Goal: Transaction & Acquisition: Purchase product/service

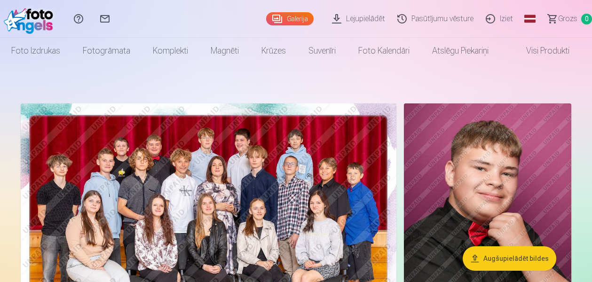
click at [576, 7] on link "Grozs 0" at bounding box center [565, 19] width 53 height 38
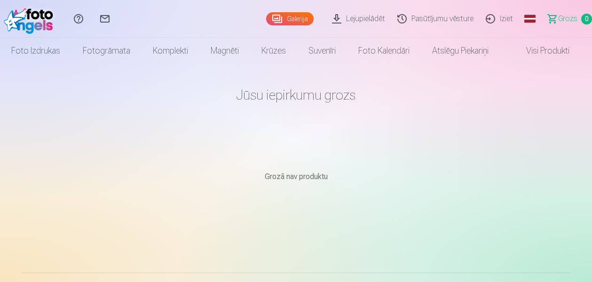
scroll to position [47, 0]
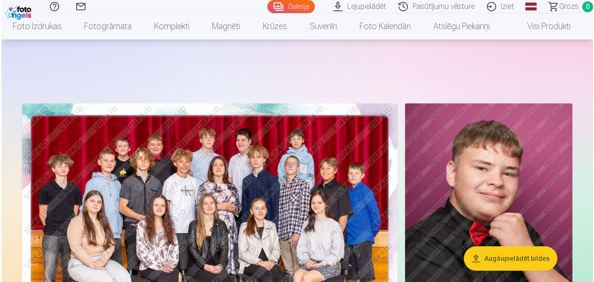
scroll to position [188, 0]
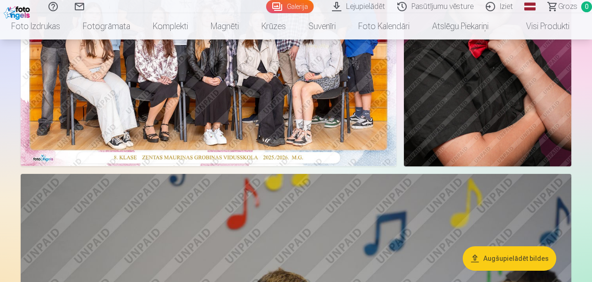
click at [330, 128] on img at bounding box center [208, 40] width 375 height 250
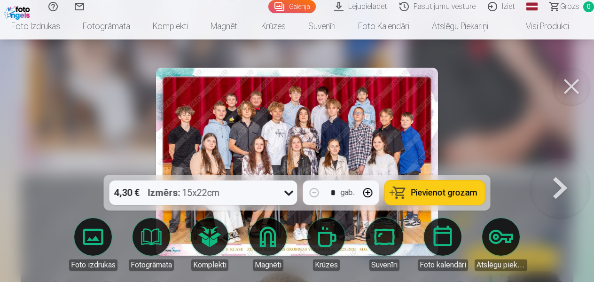
click at [419, 198] on button "Pievienot grozam" at bounding box center [435, 192] width 100 height 24
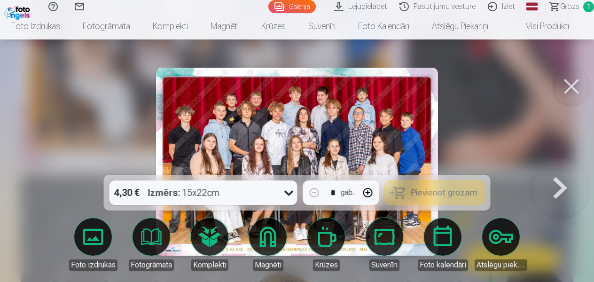
click at [572, 0] on link "Grozs 1" at bounding box center [567, 6] width 53 height 13
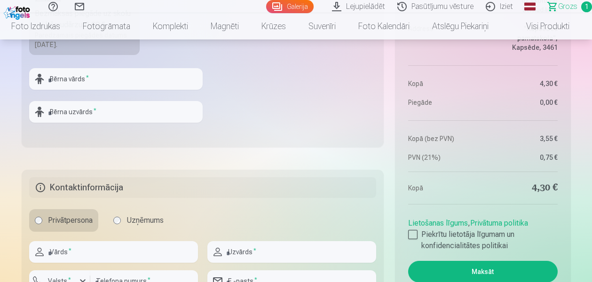
scroll to position [470, 0]
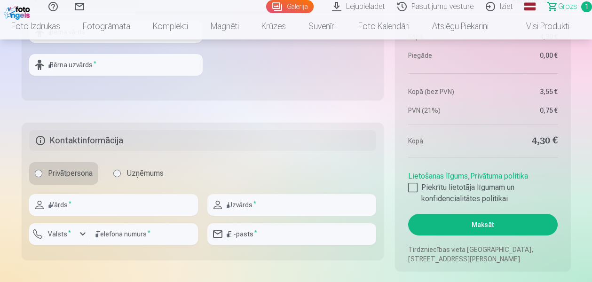
click at [139, 179] on label "Uzņēmums" at bounding box center [139, 173] width 62 height 23
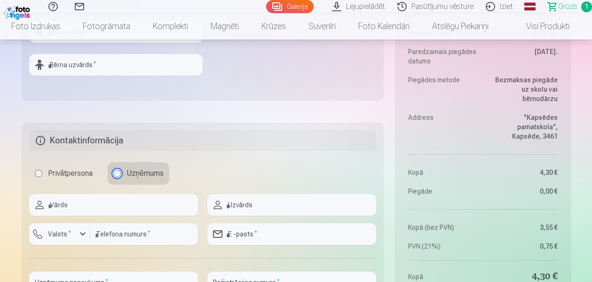
scroll to position [611, 0]
